Goal: Transaction & Acquisition: Purchase product/service

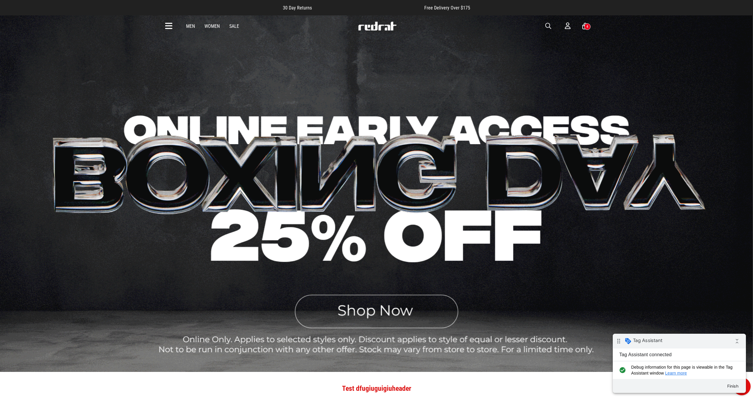
click at [192, 27] on link "Men" at bounding box center [190, 26] width 9 height 6
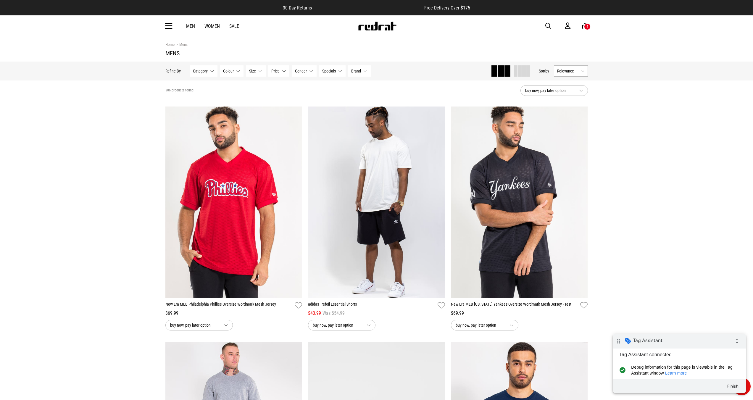
click at [584, 27] on div "4" at bounding box center [587, 26] width 7 height 7
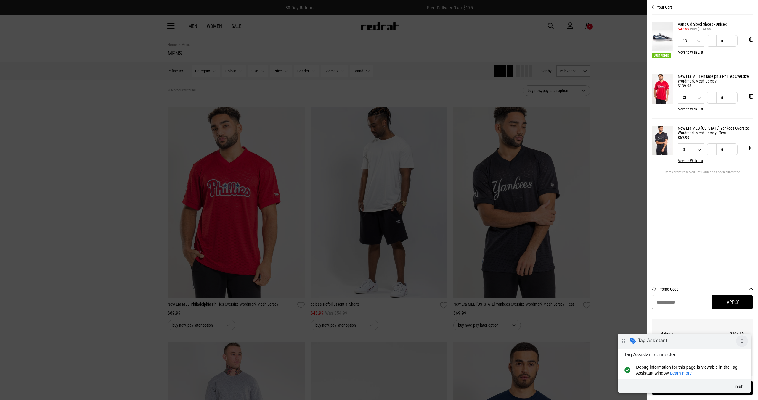
click at [742, 342] on icon "collapse_all" at bounding box center [742, 341] width 12 height 12
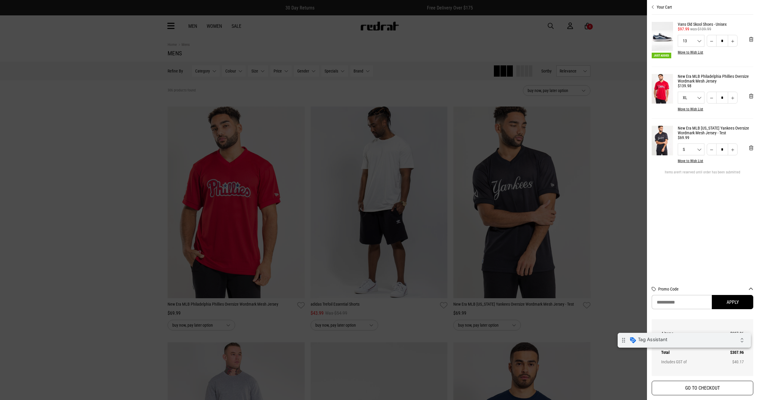
click at [697, 394] on div "Your Cart Just Added Vans Old Skool Shoes - Unisex $97.99 was $139.99 13 6 7 8 …" at bounding box center [702, 200] width 102 height 400
click at [697, 392] on button "GO TO CHECKOUT" at bounding box center [702, 388] width 102 height 15
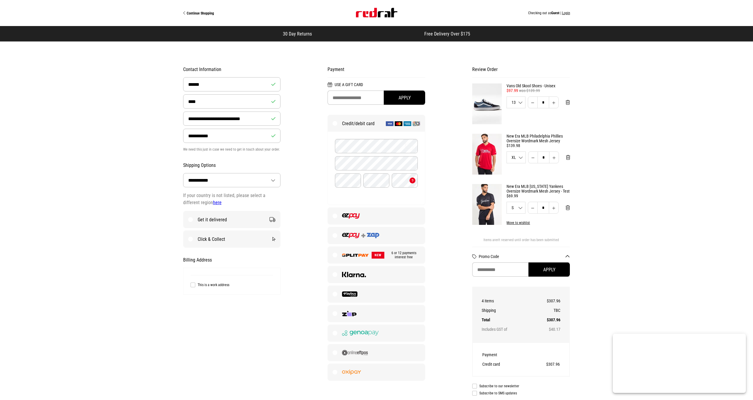
select select "**********"
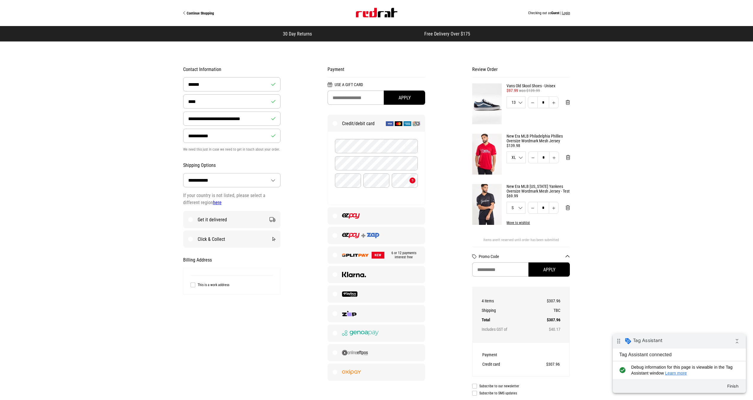
click at [566, 12] on button "Login" at bounding box center [566, 13] width 8 height 4
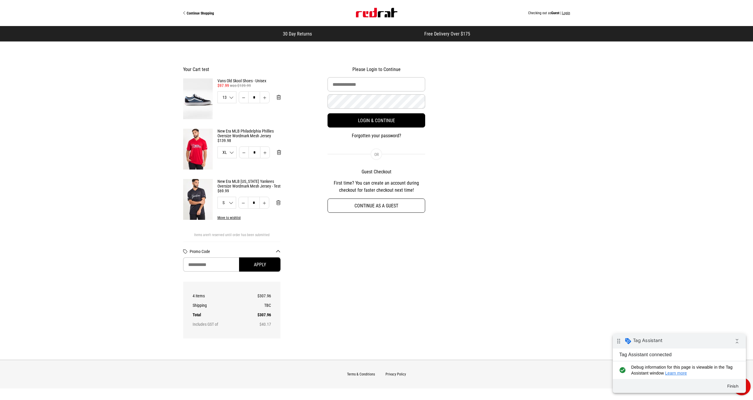
click at [418, 206] on button "Continue as a guest" at bounding box center [377, 206] width 98 height 14
select select "**********"
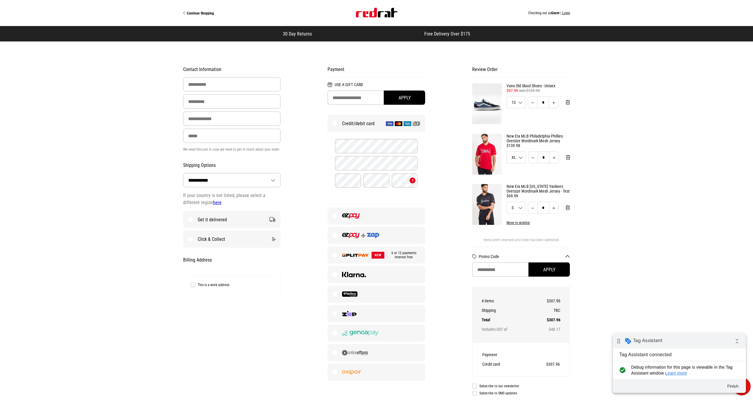
click at [483, 147] on img at bounding box center [487, 154] width 30 height 41
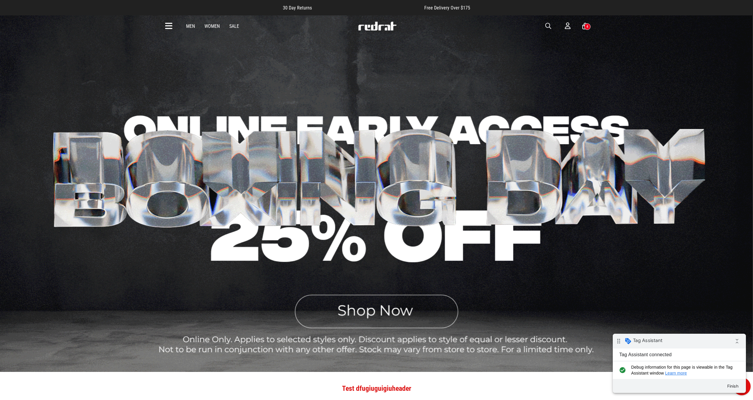
click at [187, 25] on link "Men" at bounding box center [190, 26] width 9 height 6
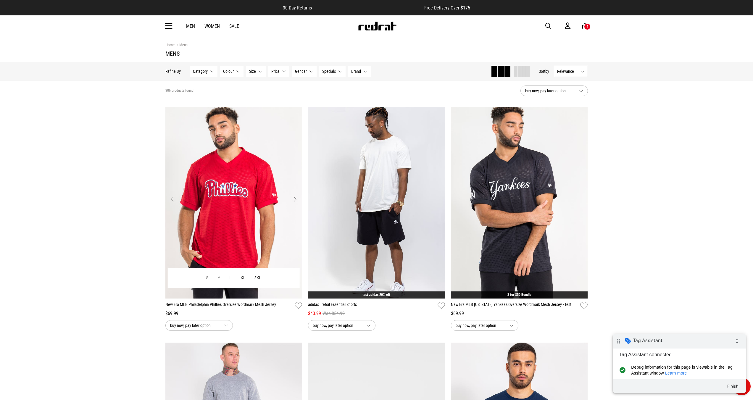
click at [266, 215] on img "1 / 4" at bounding box center [233, 203] width 137 height 192
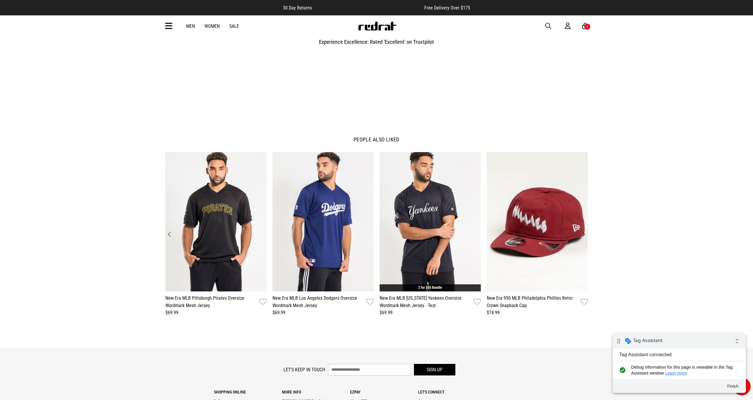
scroll to position [610, 0]
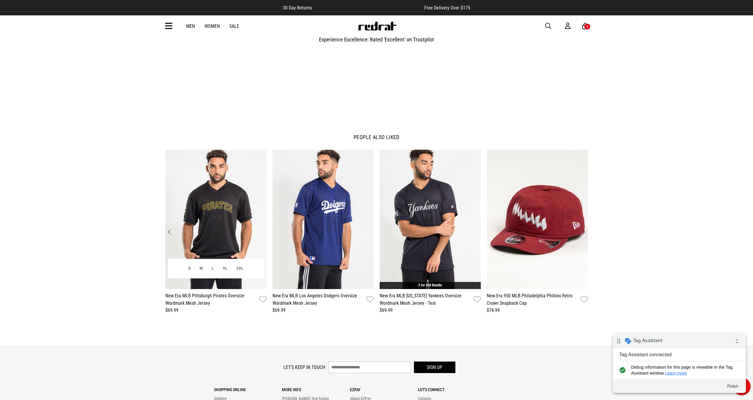
click at [237, 213] on img "1 / 12" at bounding box center [215, 220] width 101 height 140
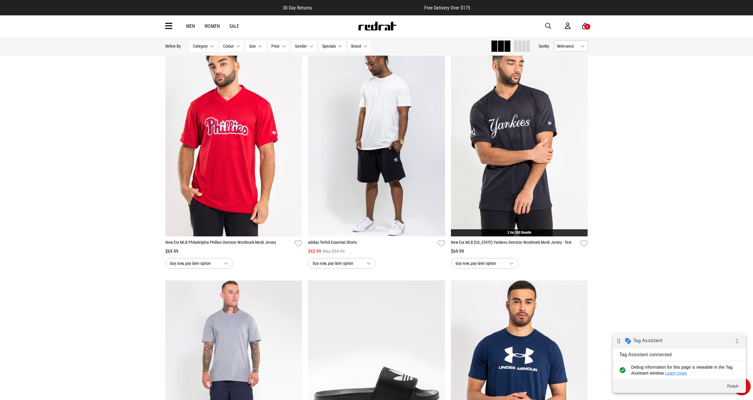
scroll to position [75, 0]
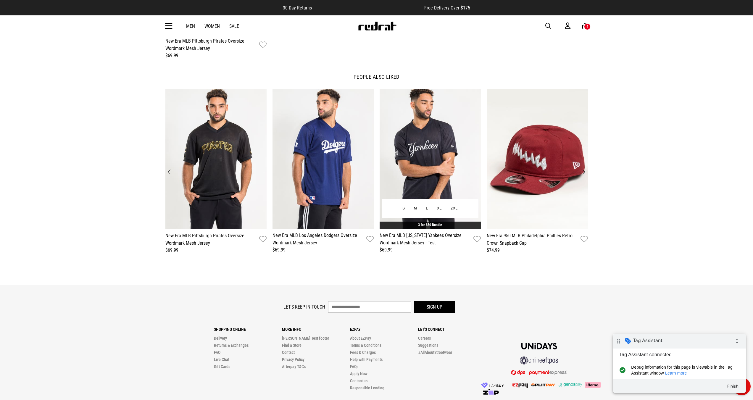
scroll to position [913, 0]
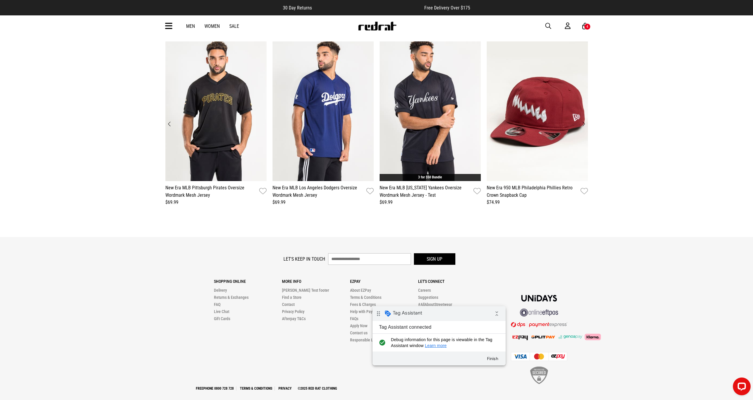
drag, startPoint x: 409, startPoint y: 313, endPoint x: 422, endPoint y: 314, distance: 13.1
click at [422, 314] on div "drag_indicator Tag Assistant collapse_all" at bounding box center [439, 313] width 133 height 15
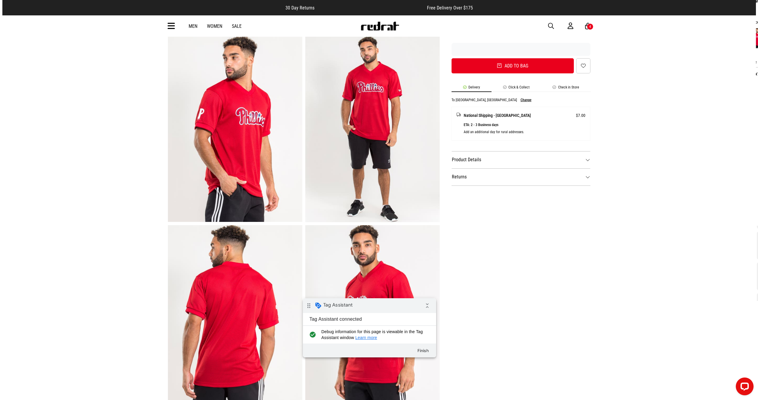
scroll to position [152, 0]
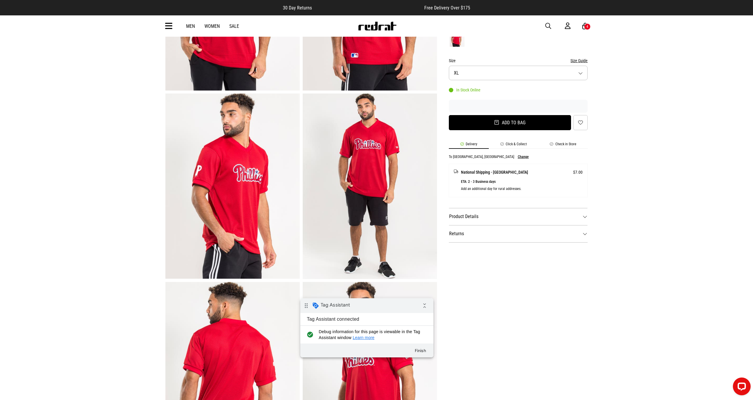
click at [539, 127] on button "Add to bag" at bounding box center [510, 122] width 123 height 15
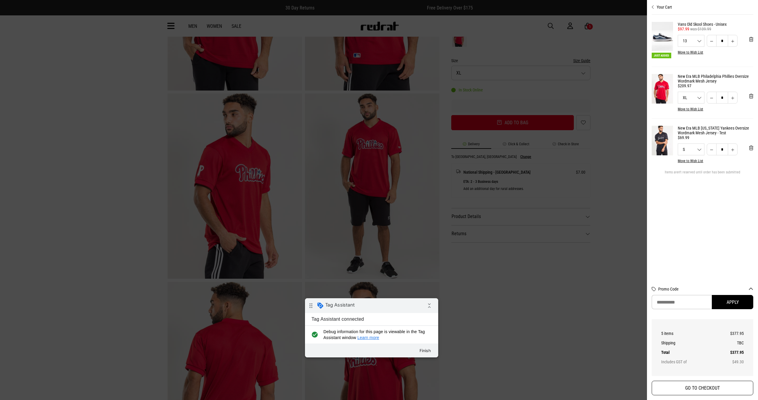
click at [673, 388] on button "GO TO CHECKOUT" at bounding box center [702, 388] width 102 height 15
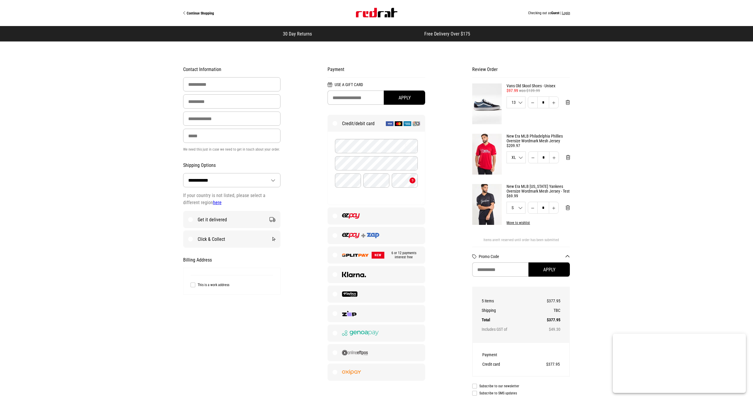
select select "**********"
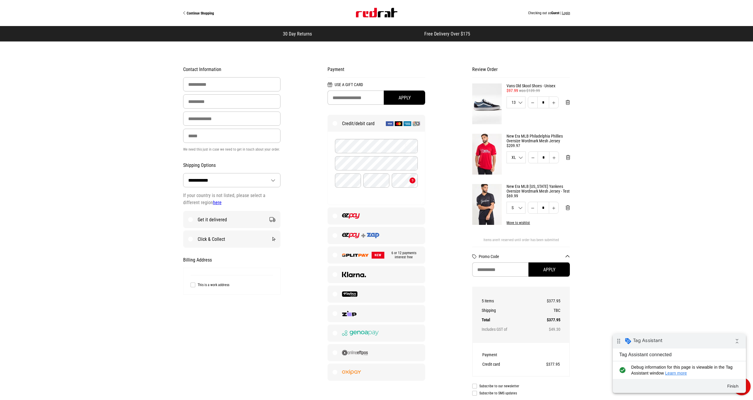
click at [480, 150] on img at bounding box center [487, 154] width 30 height 41
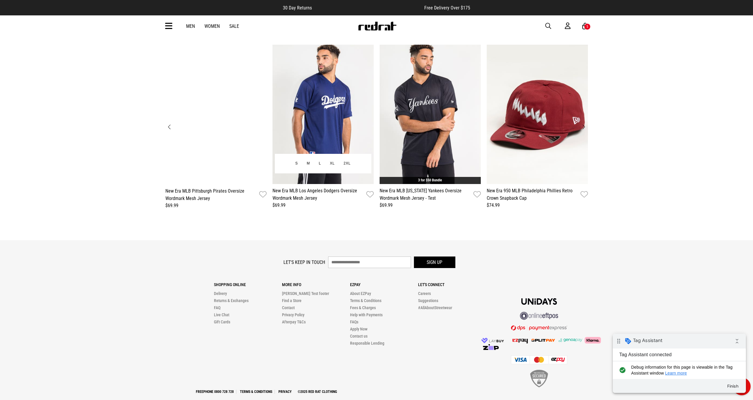
scroll to position [913, 0]
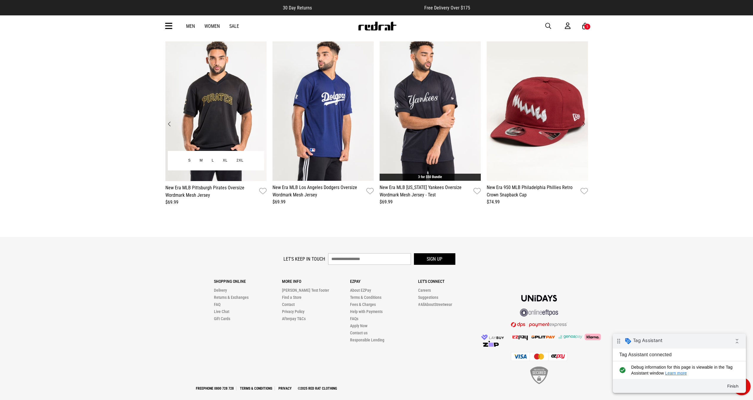
click at [214, 111] on img "1 / 12" at bounding box center [215, 111] width 101 height 140
